Goal: Task Accomplishment & Management: Use online tool/utility

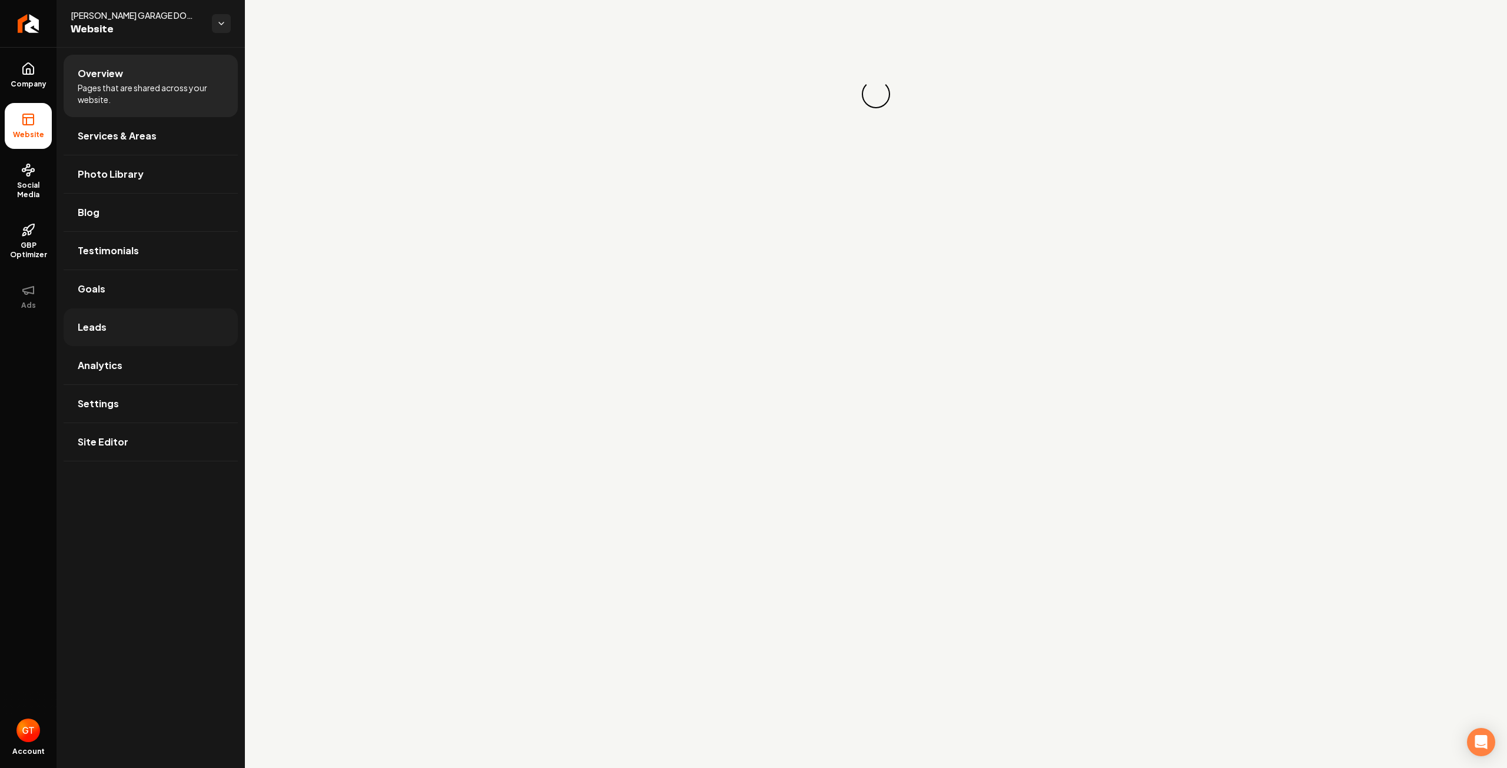
click at [190, 336] on link "Leads" at bounding box center [151, 328] width 174 height 38
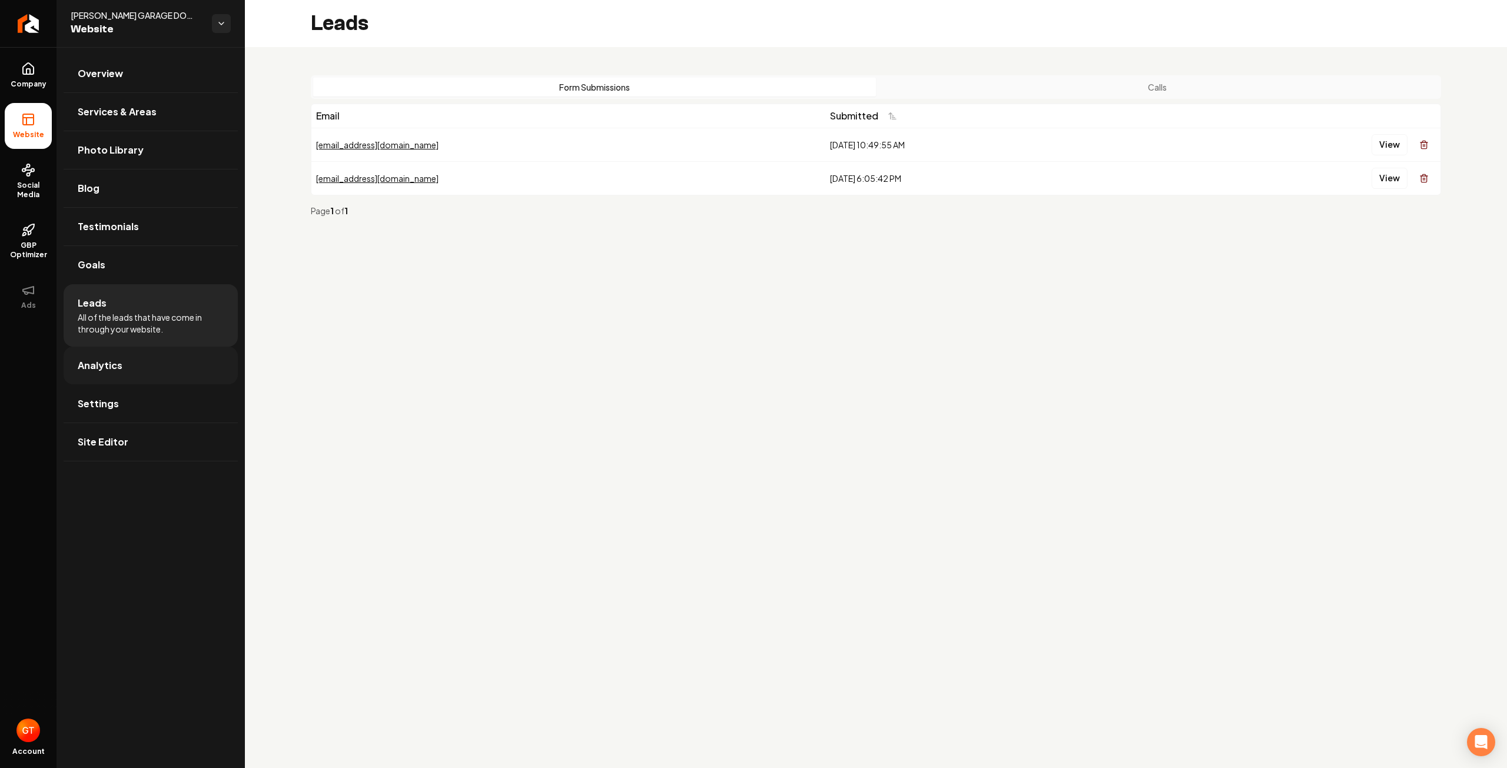
click at [108, 364] on span "Analytics" at bounding box center [100, 366] width 45 height 14
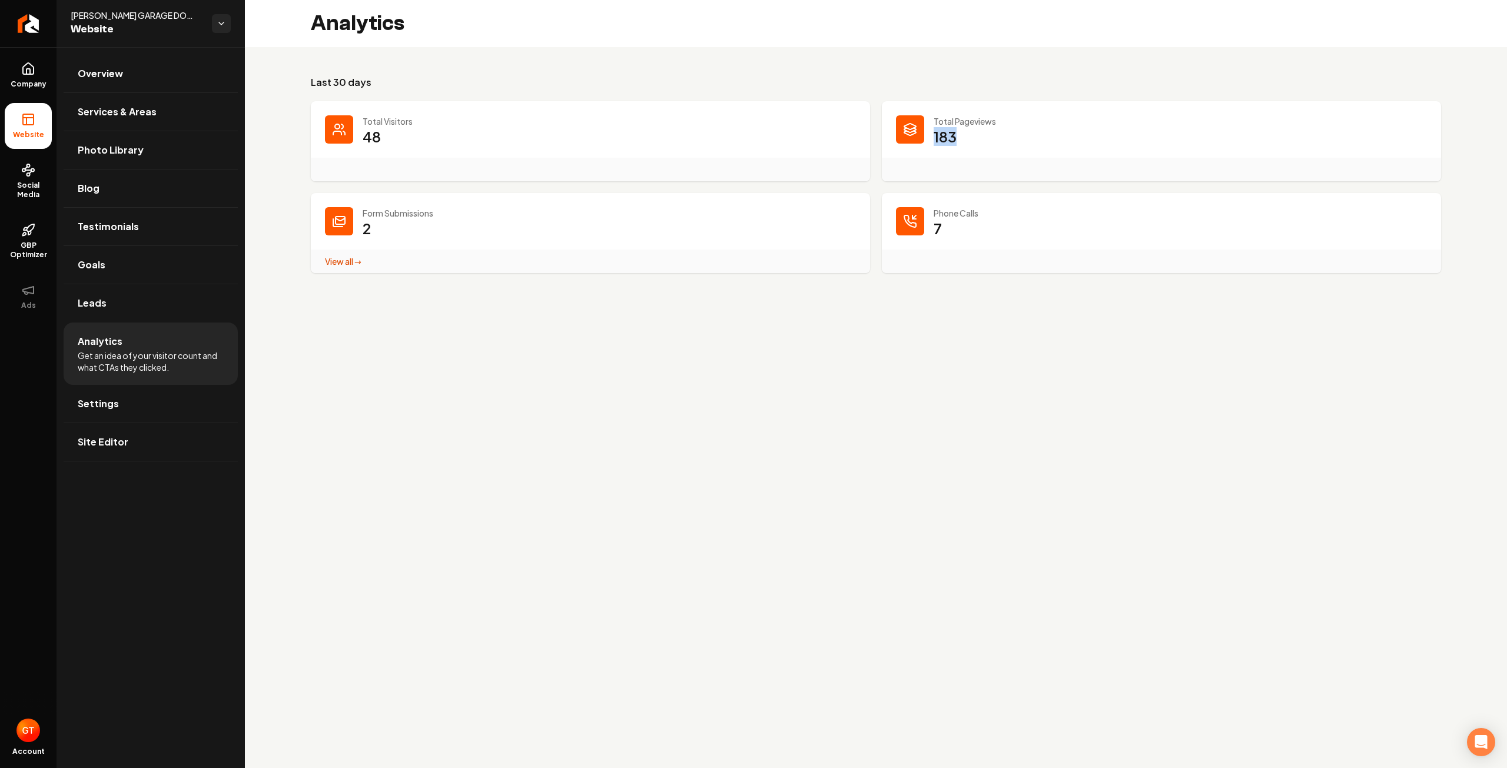
drag, startPoint x: 936, startPoint y: 134, endPoint x: 976, endPoint y: 140, distance: 41.1
click at [976, 140] on dd "183" at bounding box center [1180, 144] width 493 height 35
click at [373, 134] on p "48" at bounding box center [372, 136] width 18 height 19
click at [143, 439] on link "Site Editor" at bounding box center [151, 442] width 174 height 38
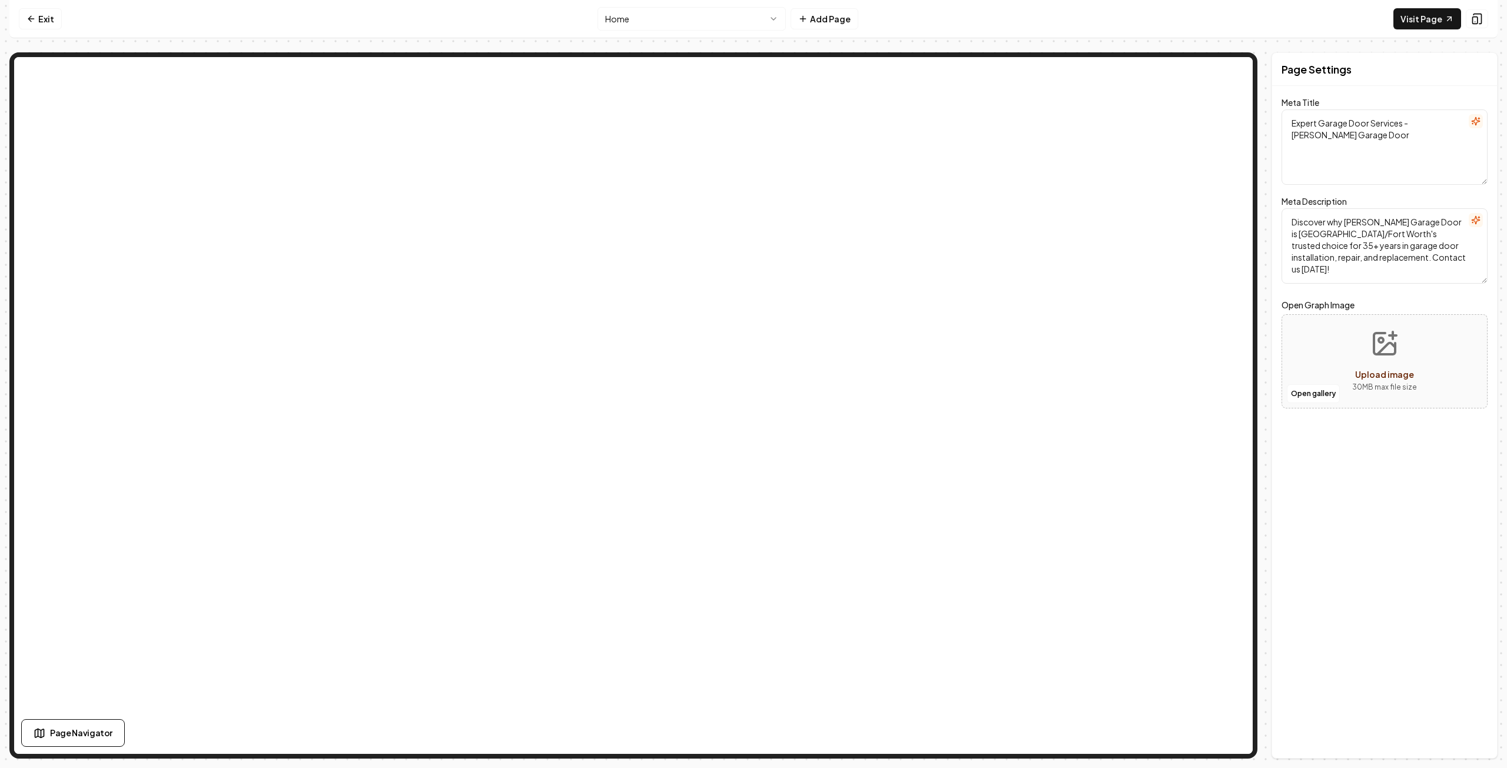
click at [285, 22] on nav "Exit Home Add Page Visit Page" at bounding box center [753, 19] width 1489 height 38
click at [997, 11] on nav "Exit Home Add Page Visit Page" at bounding box center [753, 19] width 1489 height 38
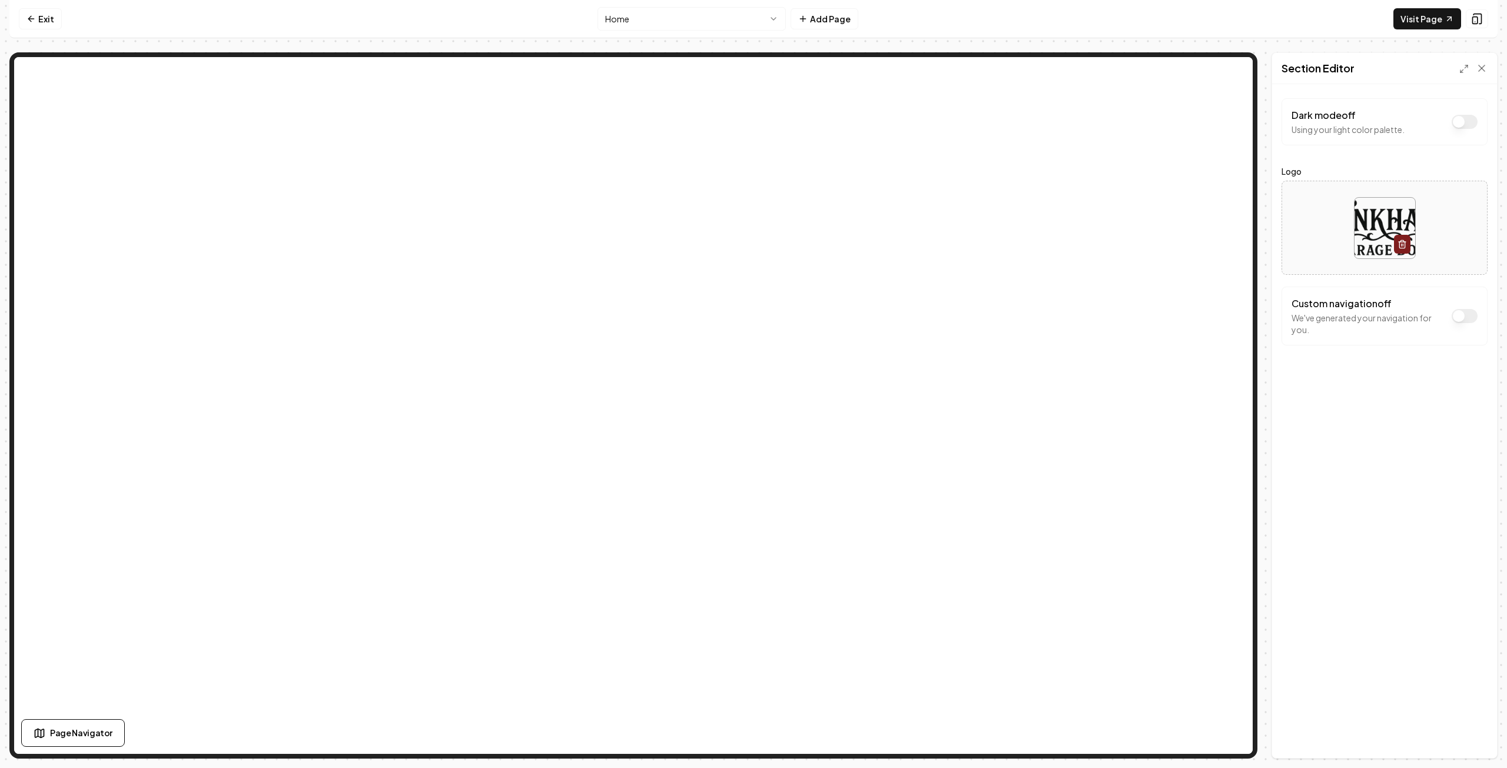
click at [1380, 212] on img at bounding box center [1385, 228] width 61 height 61
click at [1486, 73] on icon at bounding box center [1482, 68] width 12 height 12
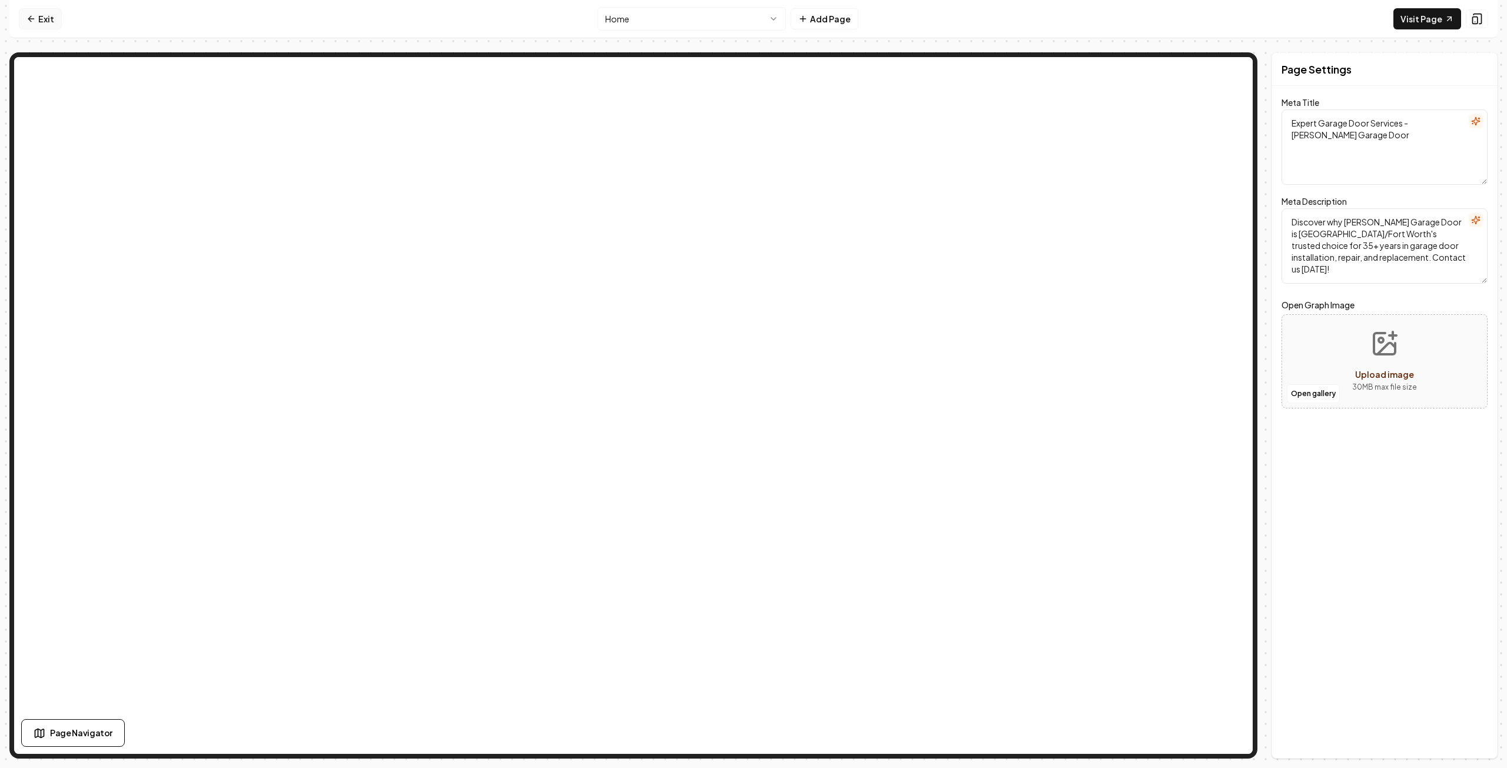
click at [59, 20] on link "Exit" at bounding box center [40, 18] width 43 height 21
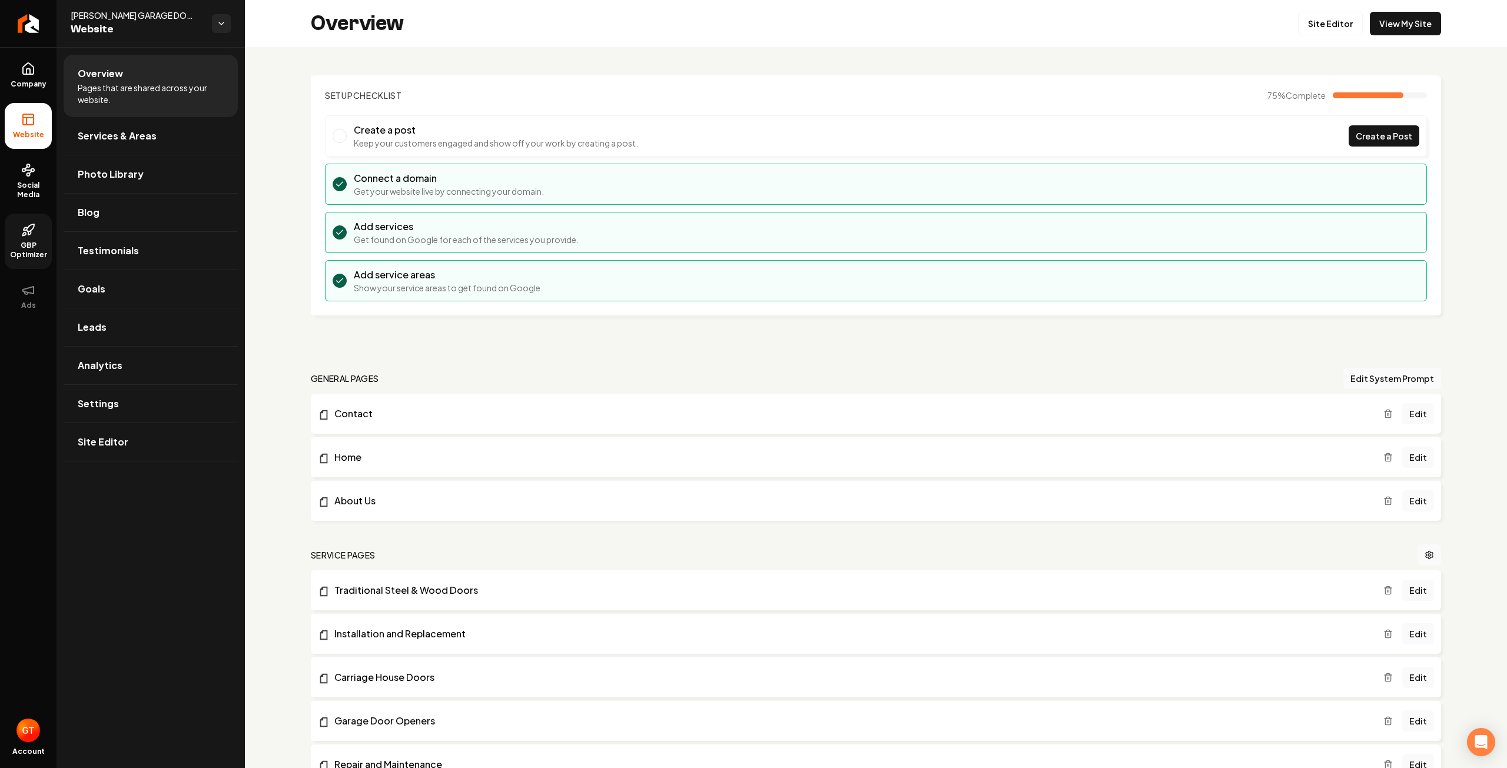
click at [44, 240] on link "GBP Optimizer" at bounding box center [28, 241] width 47 height 55
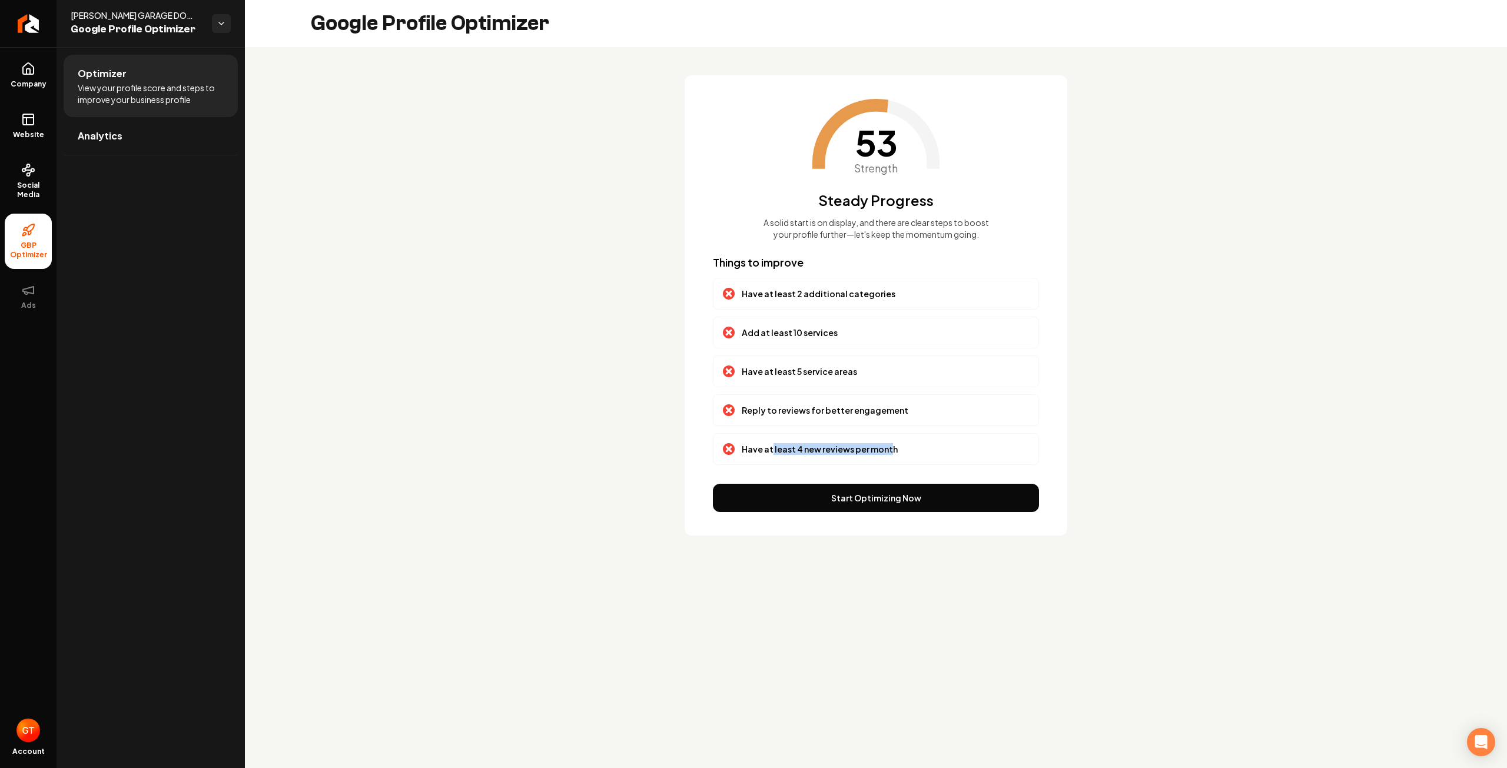
drag, startPoint x: 773, startPoint y: 460, endPoint x: 893, endPoint y: 463, distance: 120.2
click at [889, 455] on p "Have at least 4 new reviews per month" at bounding box center [820, 449] width 156 height 12
click at [900, 455] on div "Have at least 4 new reviews per month" at bounding box center [876, 449] width 306 height 12
click at [31, 79] on span "Company" at bounding box center [28, 83] width 45 height 9
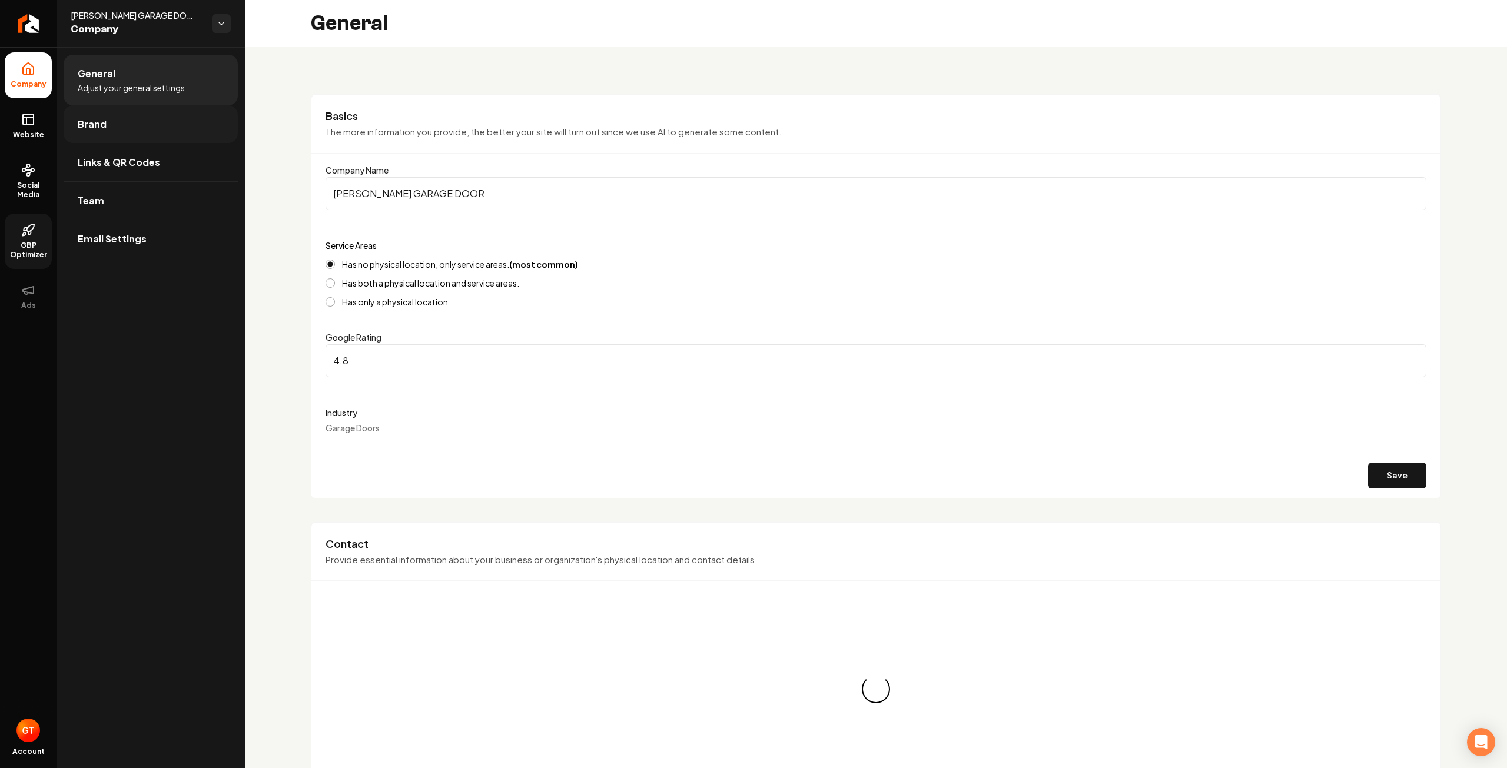
click at [175, 129] on link "Brand" at bounding box center [151, 124] width 174 height 38
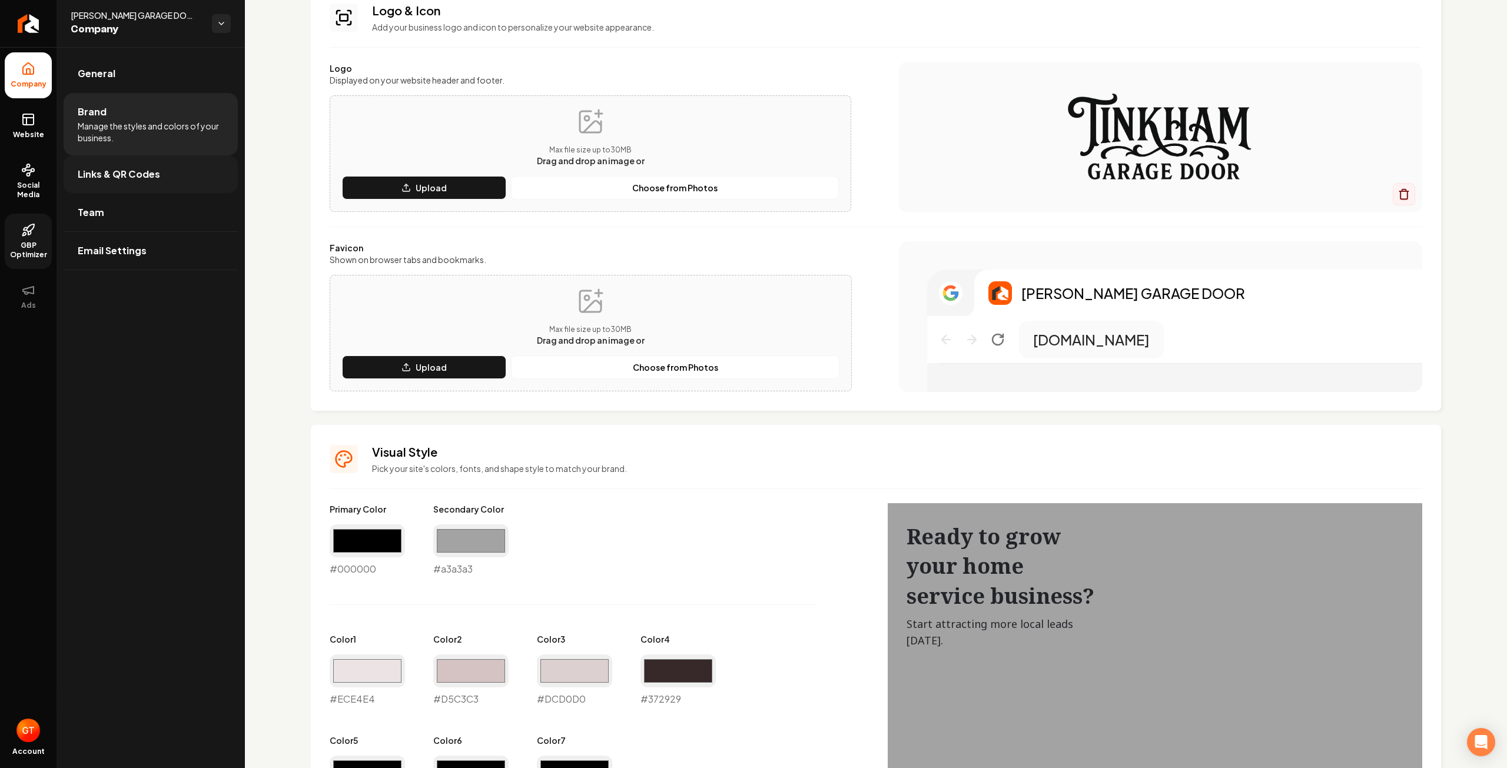
scroll to position [79, 0]
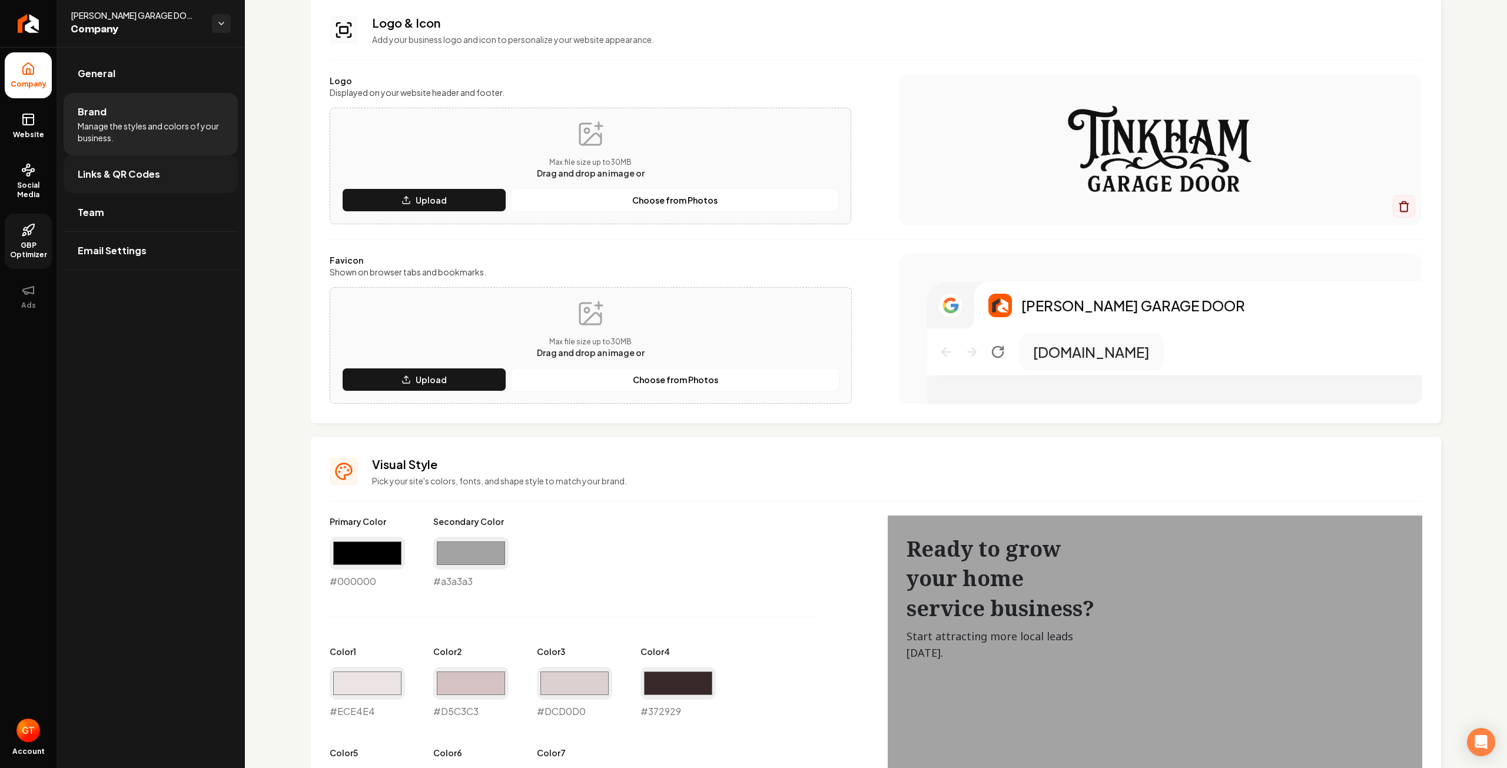
click at [135, 171] on span "Links & QR Codes" at bounding box center [119, 174] width 82 height 14
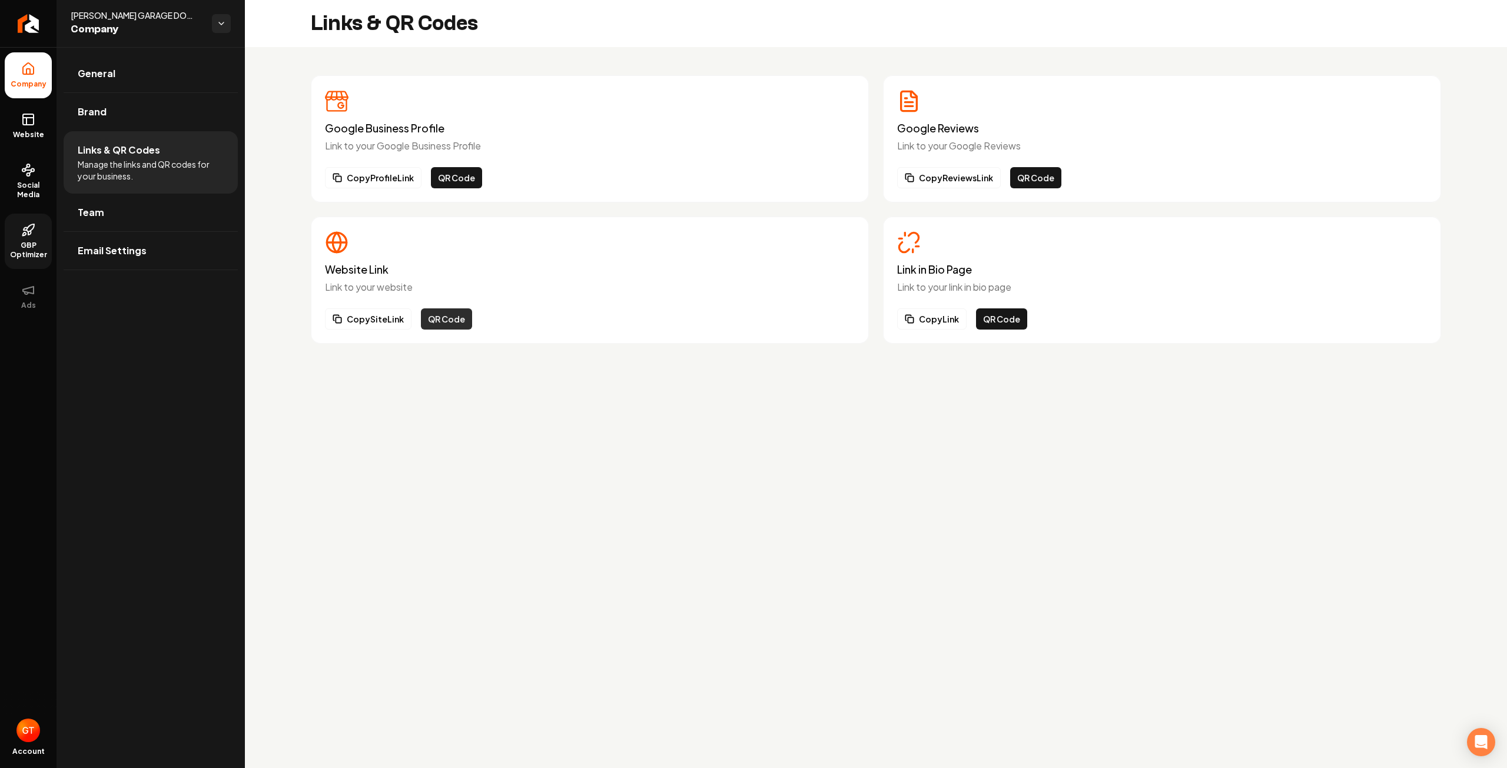
click at [448, 319] on button "QR Code" at bounding box center [446, 319] width 51 height 21
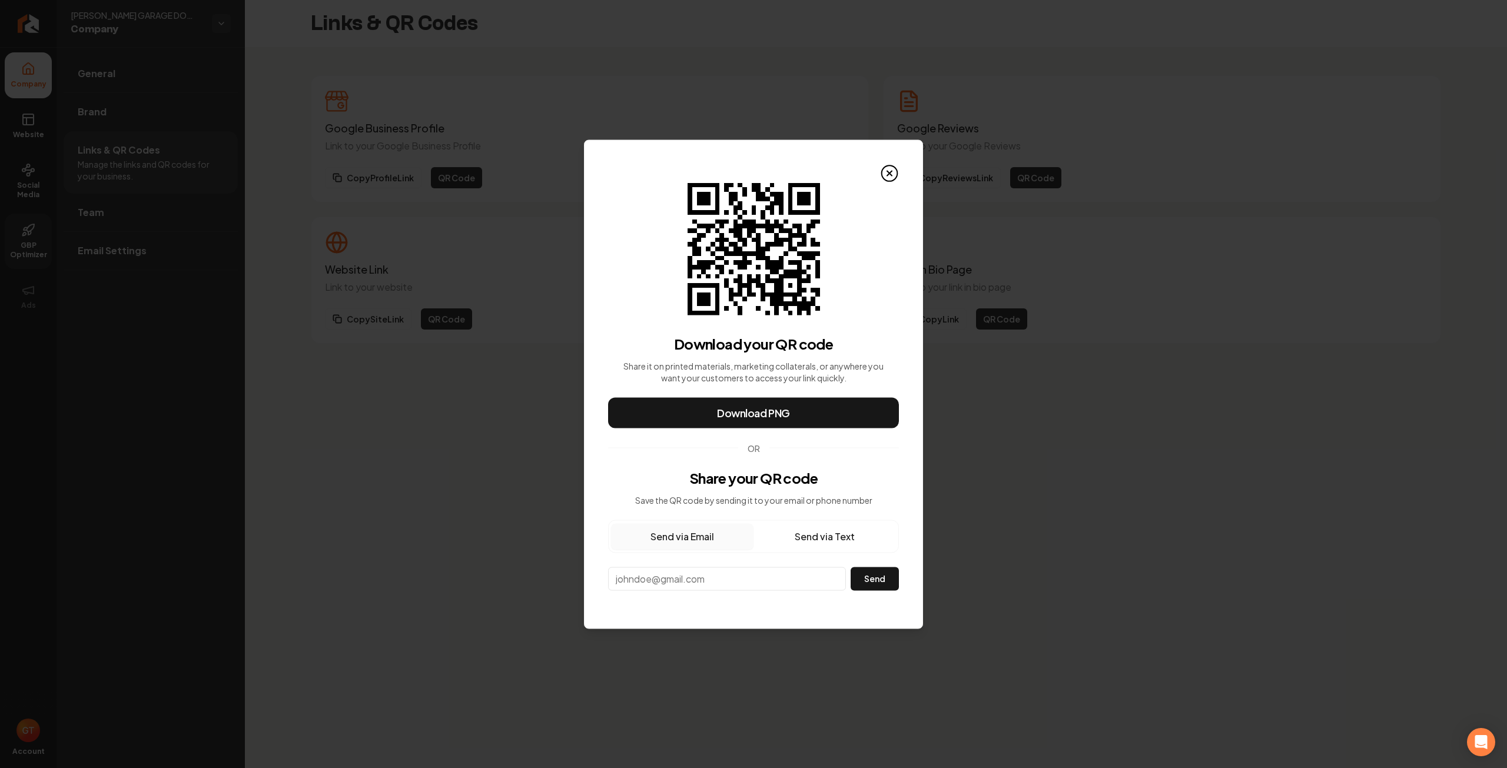
click at [801, 536] on button "Send via Text" at bounding box center [825, 536] width 143 height 26
click at [727, 567] on div "Phone **" at bounding box center [726, 579] width 237 height 24
click at [728, 582] on input "**" at bounding box center [727, 578] width 236 height 21
type input "**********"
click at [887, 576] on button "Send" at bounding box center [874, 579] width 49 height 24
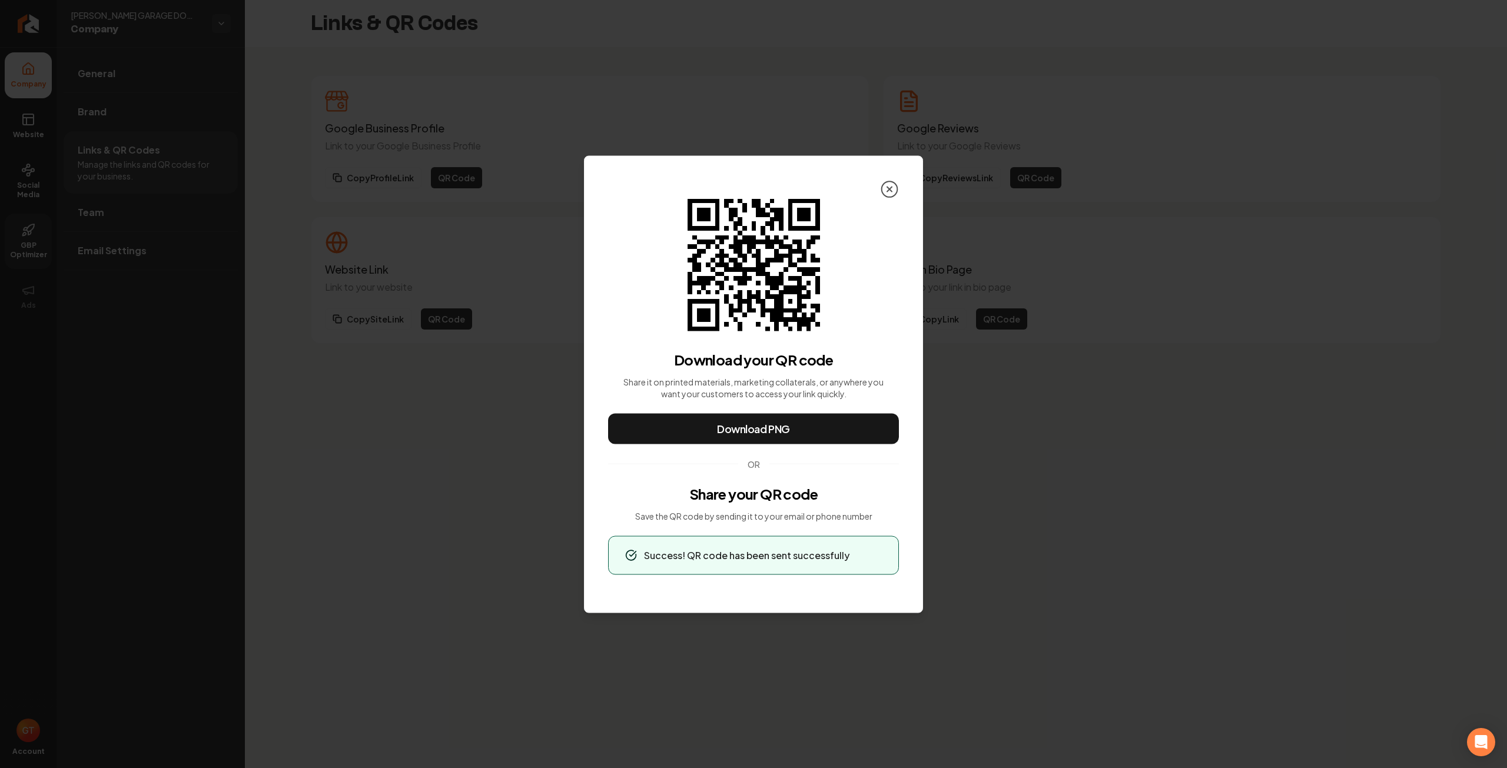
click at [893, 188] on icon at bounding box center [889, 189] width 19 height 19
